Goal: Task Accomplishment & Management: Complete application form

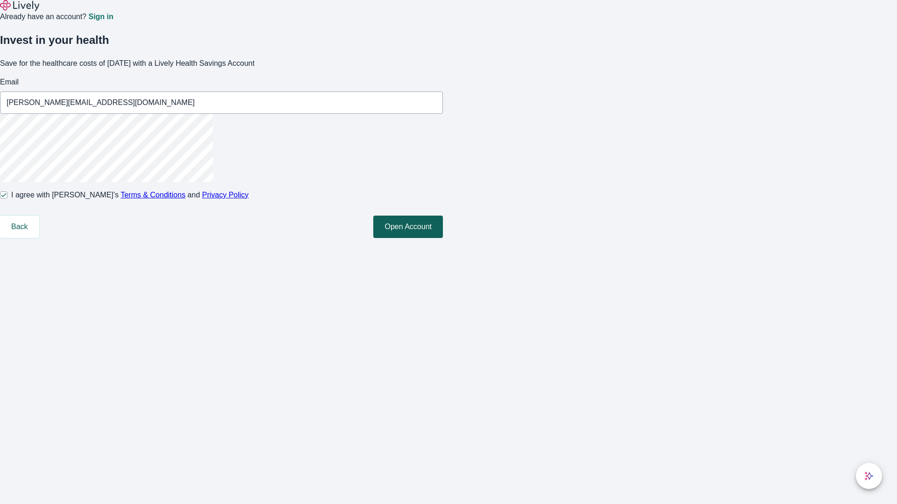
click at [443, 238] on button "Open Account" at bounding box center [408, 227] width 70 height 22
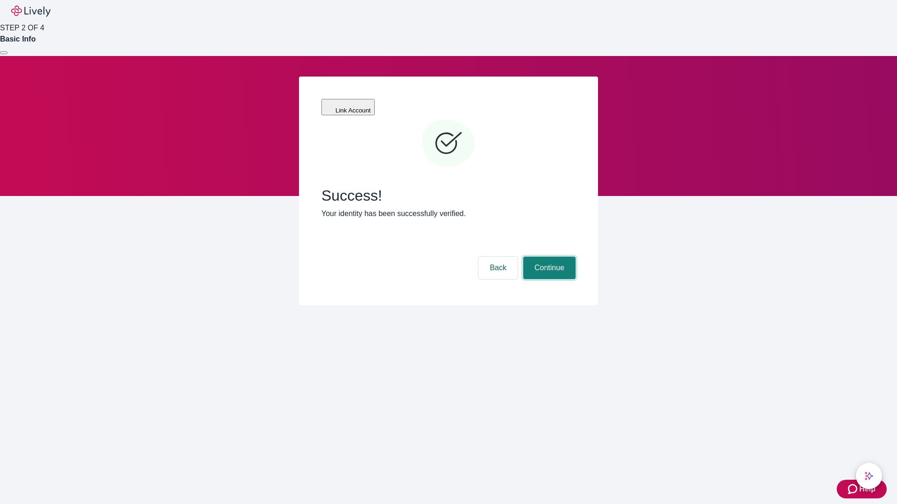
click at [548, 257] on button "Continue" at bounding box center [549, 268] width 52 height 22
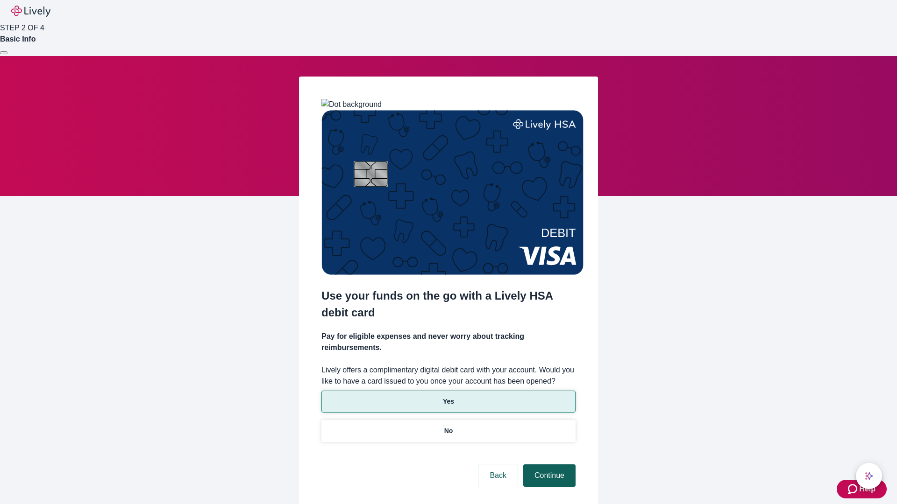
click at [448, 397] on p "Yes" at bounding box center [448, 402] width 11 height 10
click at [548, 465] on button "Continue" at bounding box center [549, 476] width 52 height 22
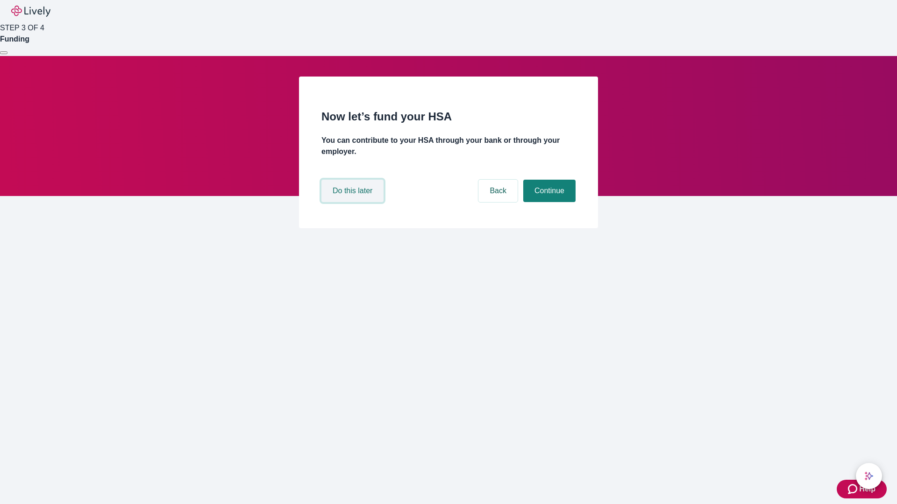
click at [354, 202] on button "Do this later" at bounding box center [352, 191] width 62 height 22
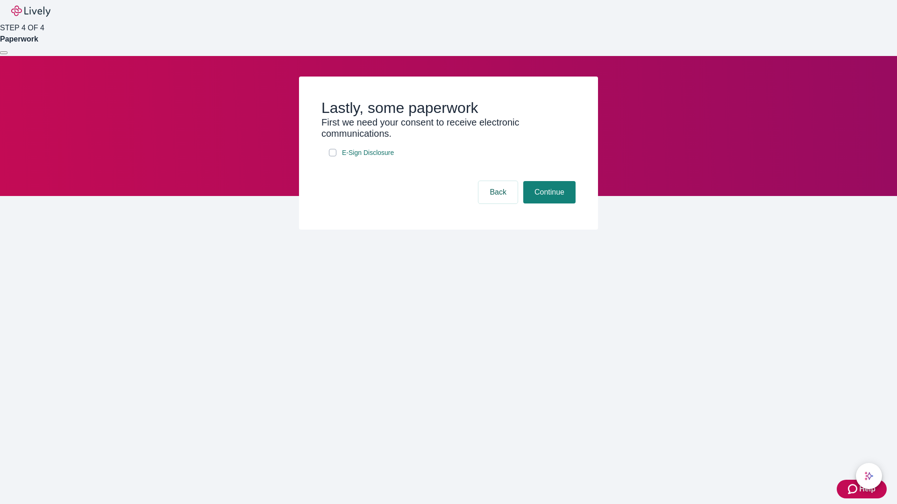
click at [333, 156] on input "E-Sign Disclosure" at bounding box center [332, 152] width 7 height 7
checkbox input "true"
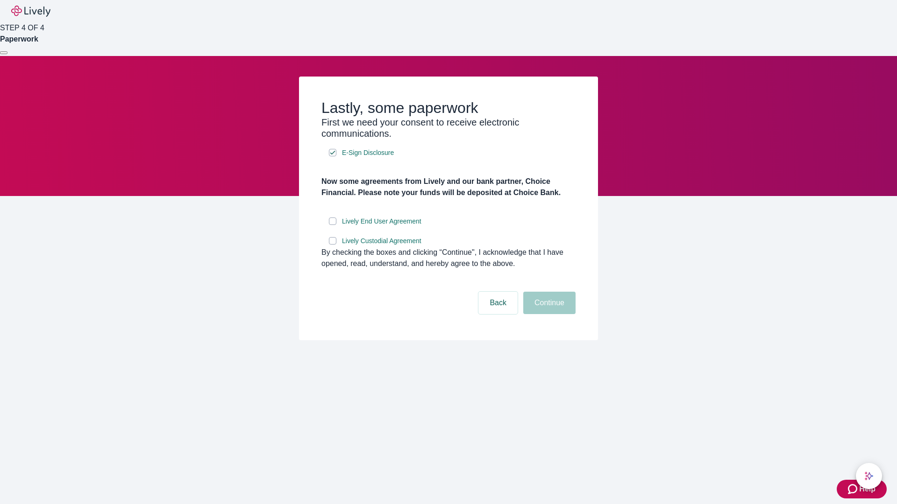
click at [333, 225] on input "Lively End User Agreement" at bounding box center [332, 221] width 7 height 7
checkbox input "true"
click at [333, 245] on input "Lively Custodial Agreement" at bounding box center [332, 240] width 7 height 7
checkbox input "true"
click at [548, 314] on button "Continue" at bounding box center [549, 303] width 52 height 22
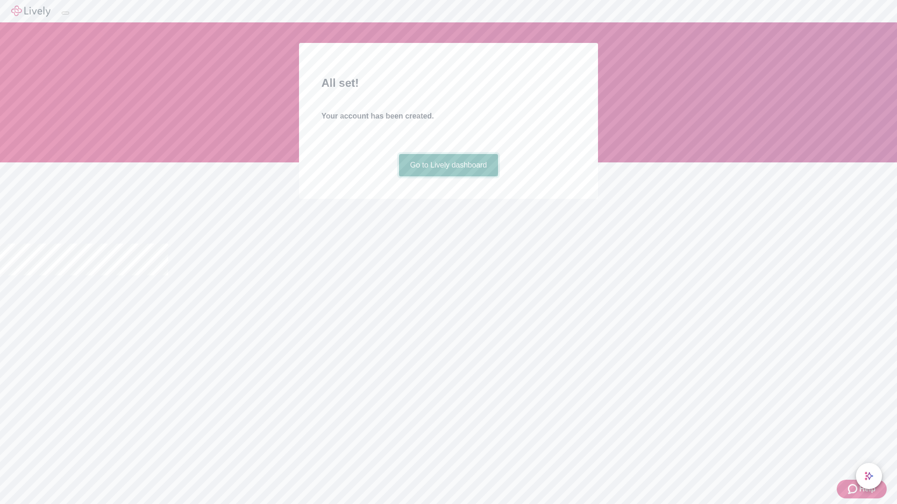
click at [448, 177] on link "Go to Lively dashboard" at bounding box center [448, 165] width 99 height 22
